Goal: Information Seeking & Learning: Learn about a topic

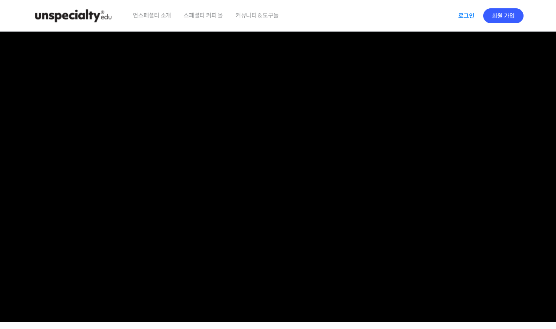
click at [466, 15] on link "로그인" at bounding box center [466, 15] width 26 height 19
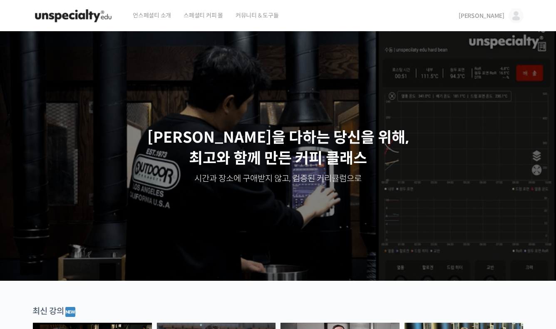
click at [504, 18] on link "김경태" at bounding box center [491, 16] width 65 height 32
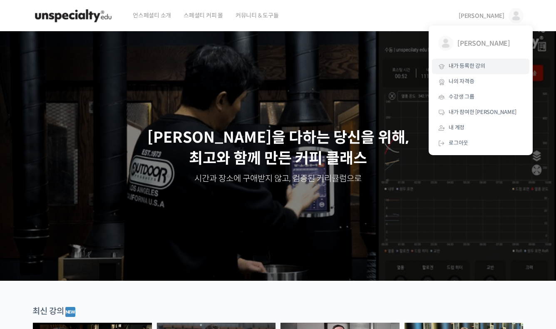
click at [471, 62] on span "내가 등록한 강의" at bounding box center [467, 65] width 37 height 7
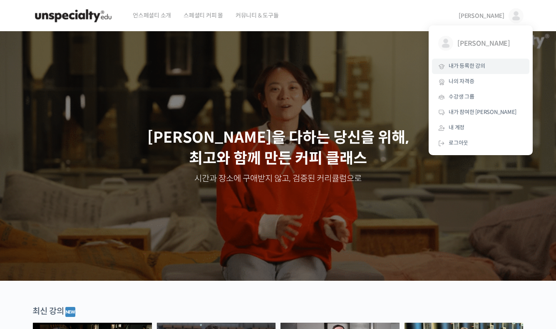
click at [485, 64] on link "내가 등록한 강의" at bounding box center [480, 66] width 97 height 15
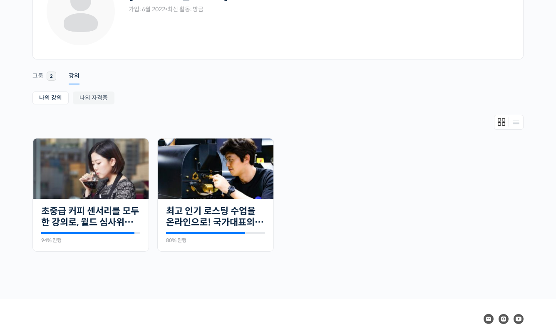
scroll to position [83, 0]
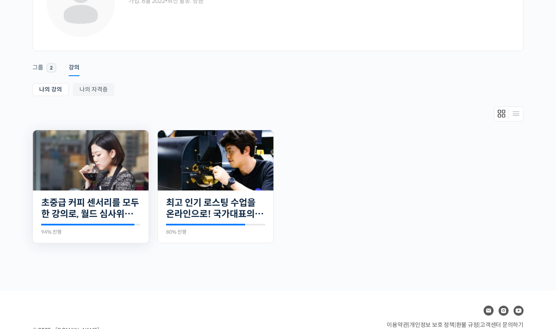
click at [109, 156] on img at bounding box center [91, 160] width 116 height 60
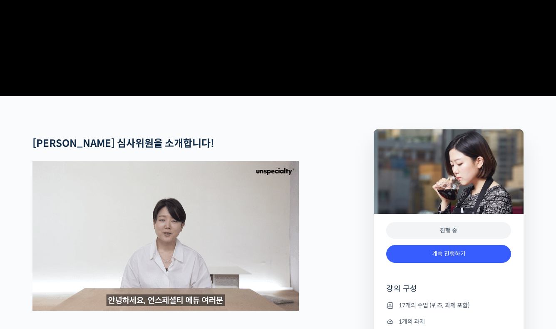
scroll to position [291, 0]
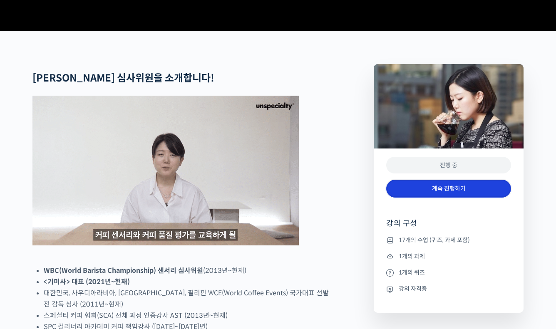
click at [439, 198] on link "계속 진행하기" at bounding box center [448, 189] width 125 height 18
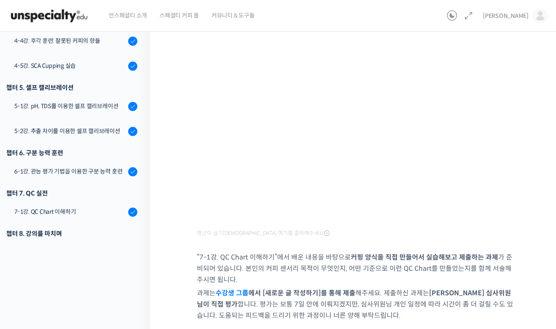
scroll to position [387, 0]
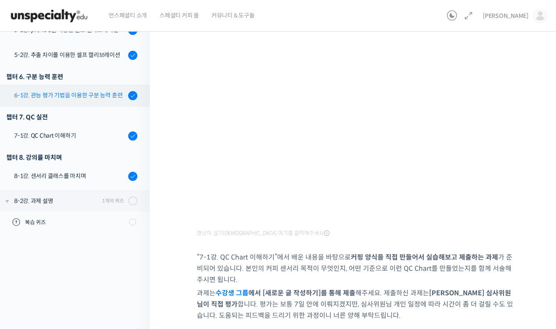
click at [81, 96] on div "6-1강. 관능 평가 기법을 이용한 구분 능력 훈련" at bounding box center [70, 95] width 112 height 9
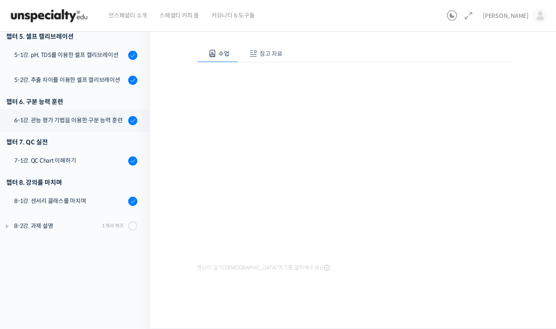
scroll to position [246, 0]
